Goal: Task Accomplishment & Management: Complete application form

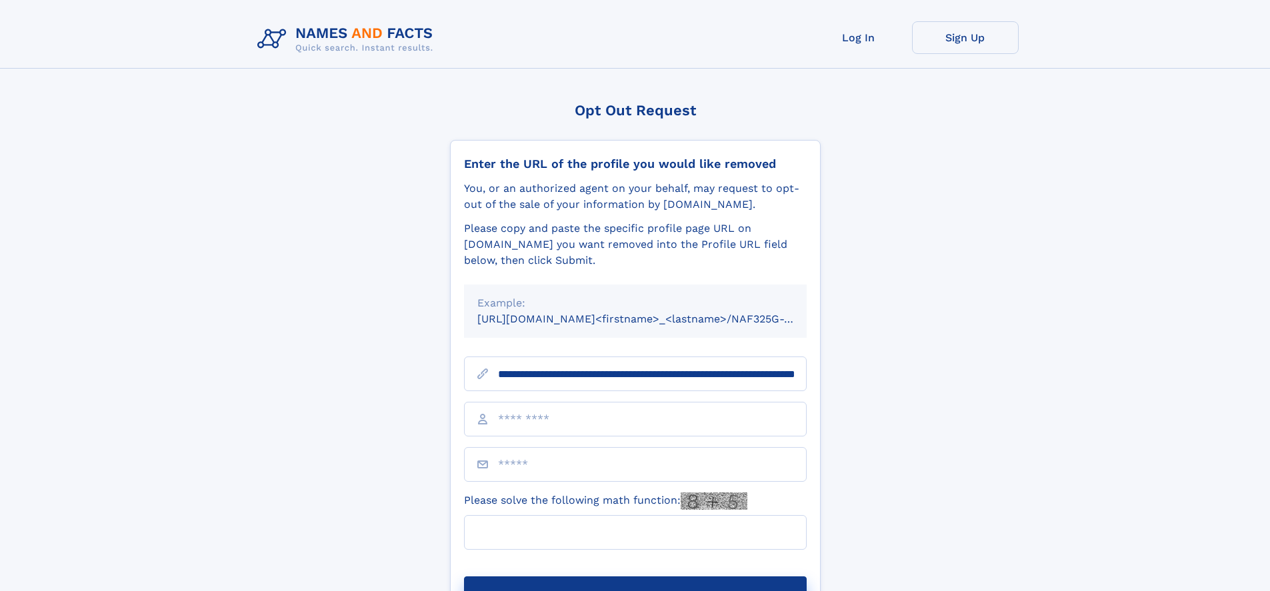
scroll to position [0, 134]
type input "**********"
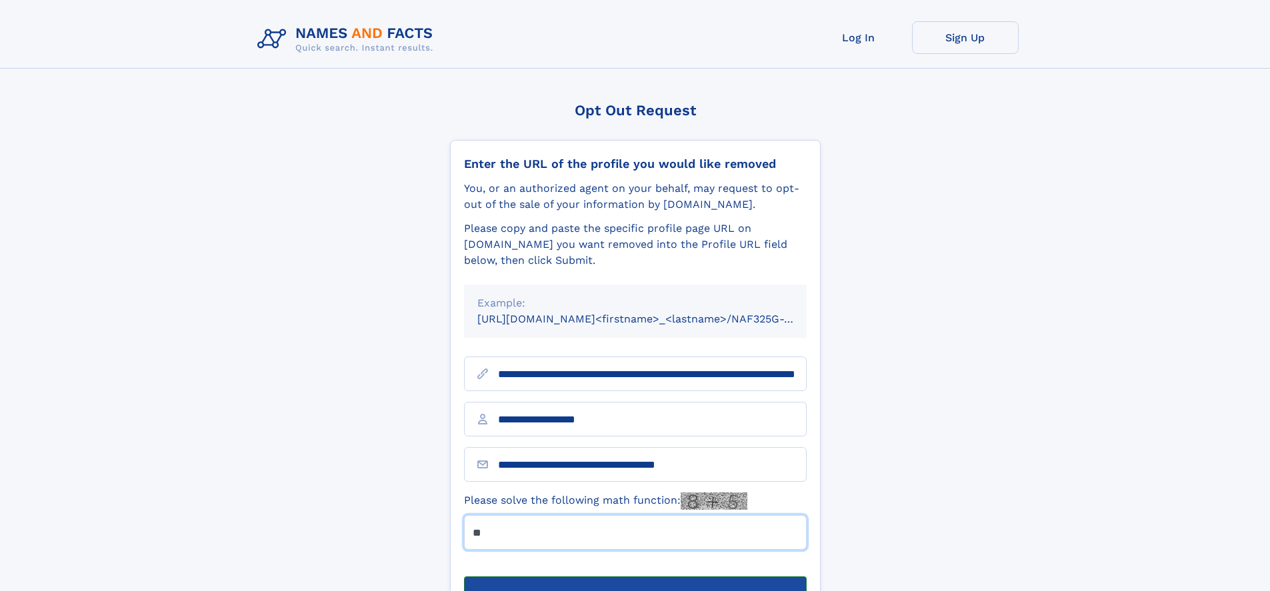
type input "**"
click at [634, 576] on button "Submit Opt Out Request" at bounding box center [635, 597] width 343 height 43
